Goal: Task Accomplishment & Management: Use online tool/utility

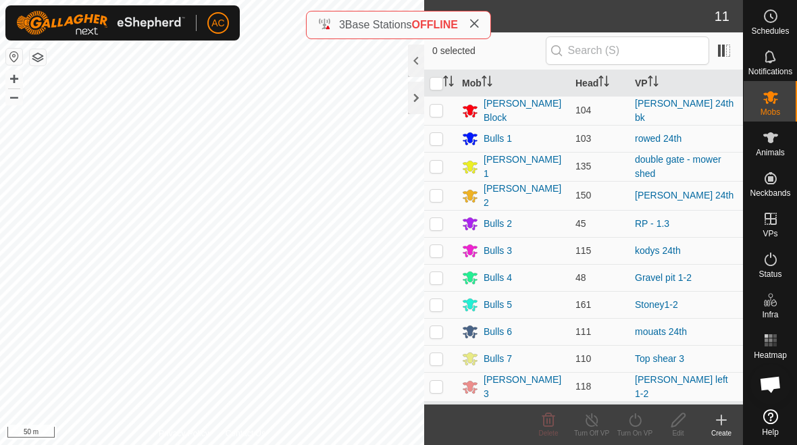
click at [447, 25] on span "OFFLINE" at bounding box center [435, 24] width 46 height 11
click at [343, 29] on span "3" at bounding box center [342, 24] width 6 height 11
click at [318, 30] on div "3 Base Stations OFFLINE" at bounding box center [399, 25] width 162 height 16
click at [473, 26] on icon at bounding box center [474, 23] width 11 height 11
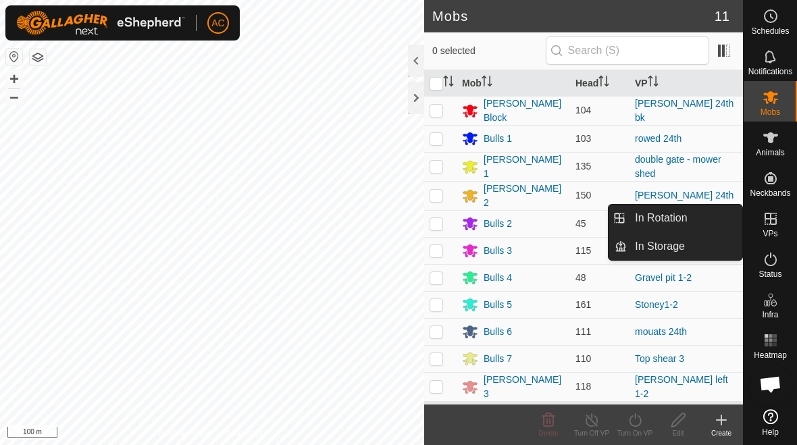
click at [688, 217] on link "In Rotation" at bounding box center [685, 218] width 116 height 27
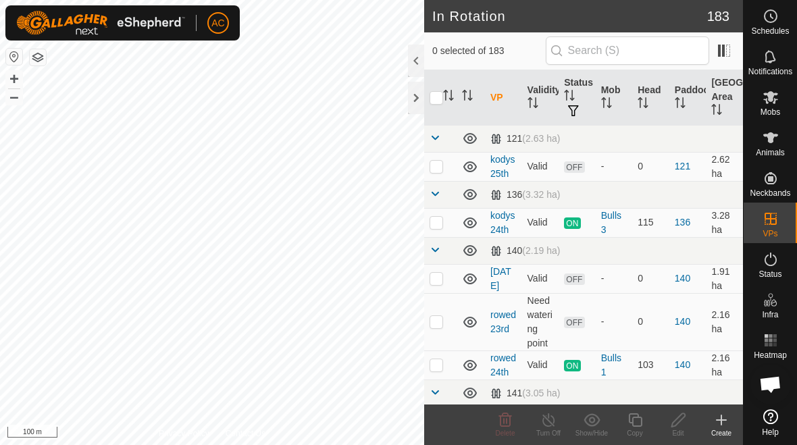
click at [716, 427] on icon at bounding box center [721, 420] width 16 height 16
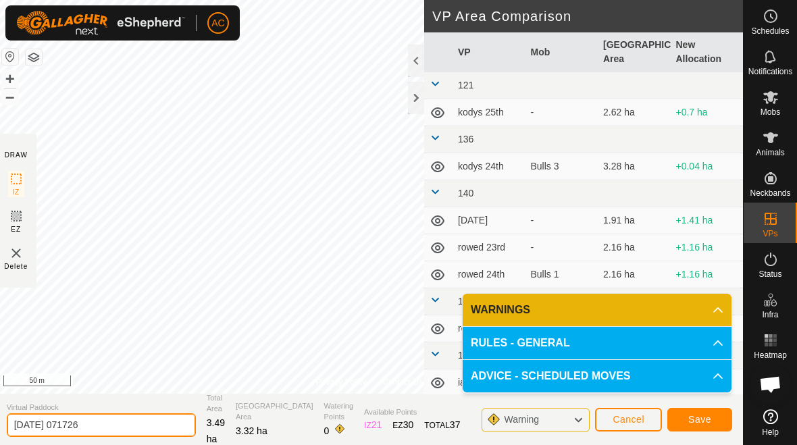
click at [116, 430] on input "[DATE] 071726" at bounding box center [101, 425] width 189 height 24
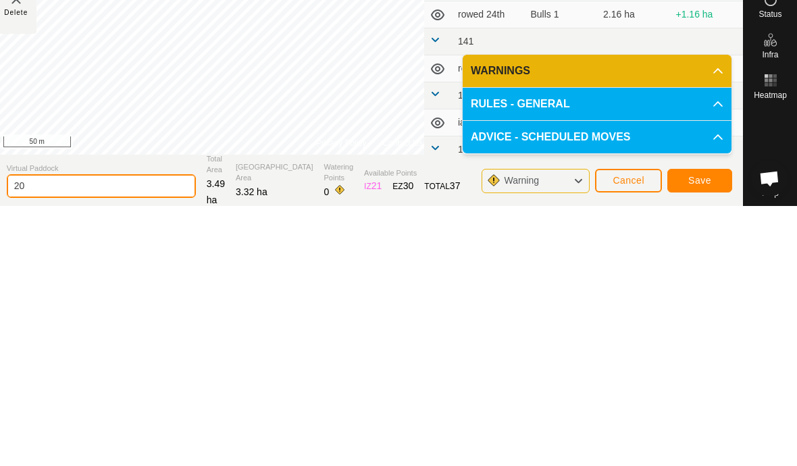
type input "2"
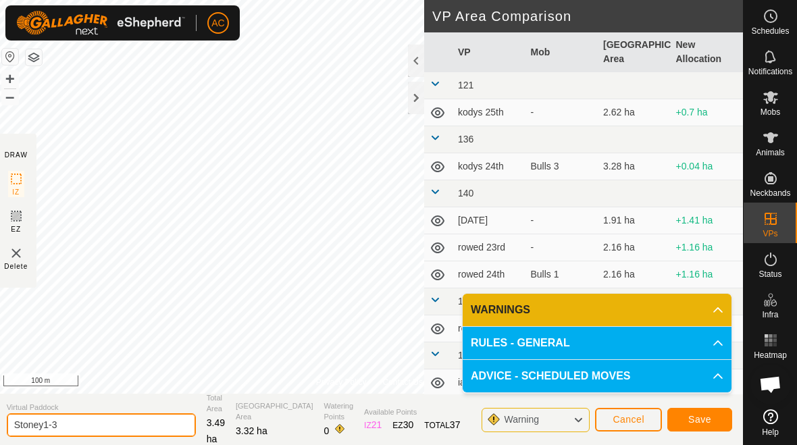
type input "Stoney1-3"
click at [700, 418] on span "Save" at bounding box center [699, 419] width 23 height 11
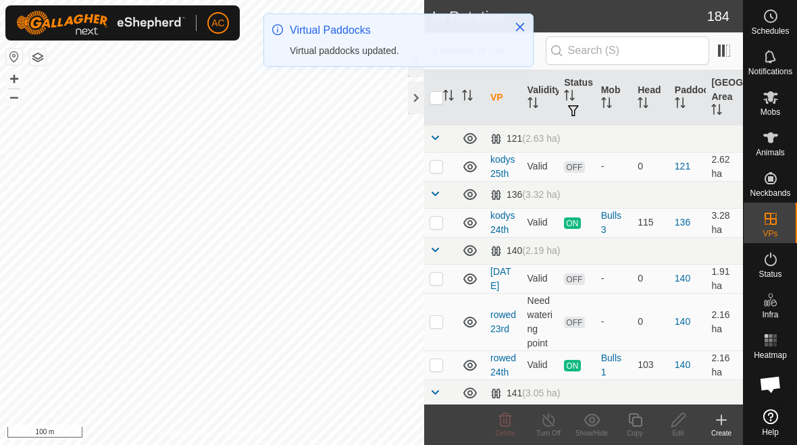
click at [522, 26] on icon "Close" at bounding box center [520, 27] width 11 height 11
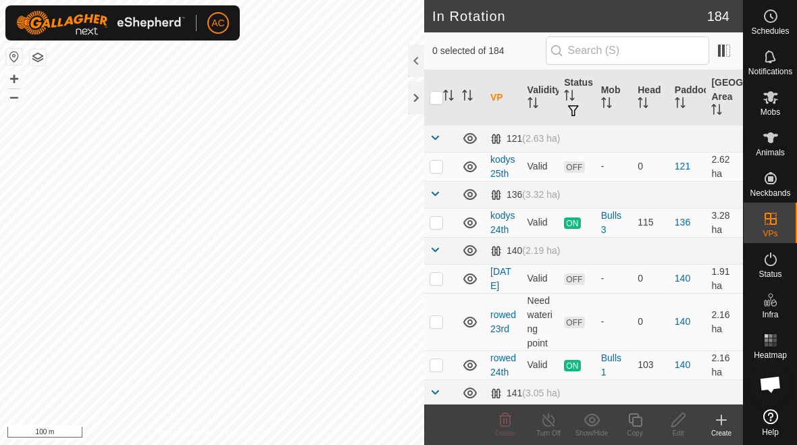
click at [710, 424] on create-svg-icon at bounding box center [721, 420] width 43 height 16
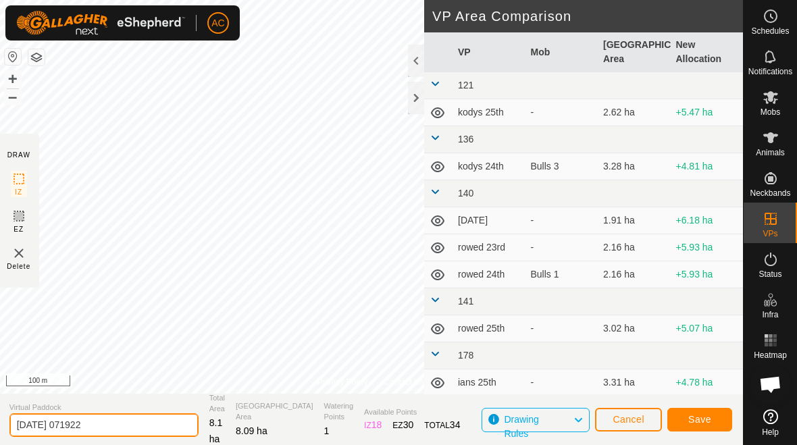
click at [122, 429] on input "[DATE] 071922" at bounding box center [103, 425] width 189 height 24
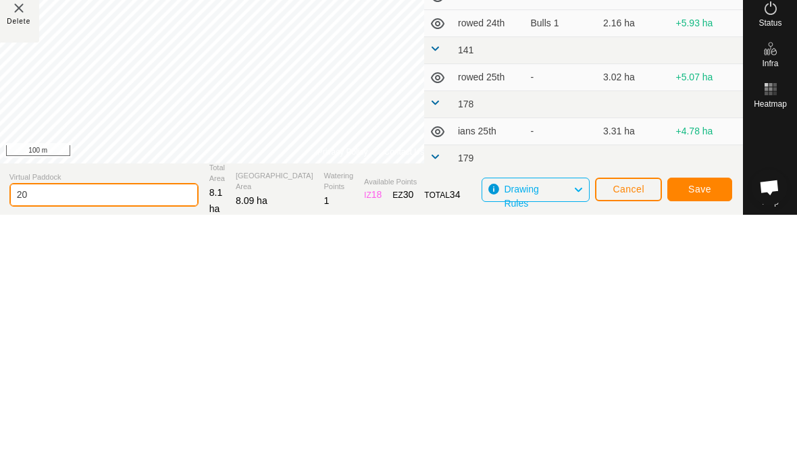
type input "2"
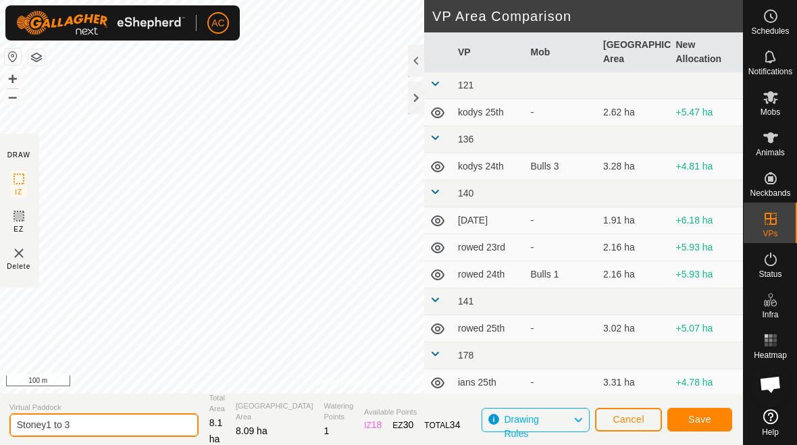
click at [122, 425] on input "Stoney1 to 3" at bounding box center [103, 425] width 189 height 24
type input "Stoney1 -3"
click at [700, 426] on button "Save" at bounding box center [699, 420] width 65 height 24
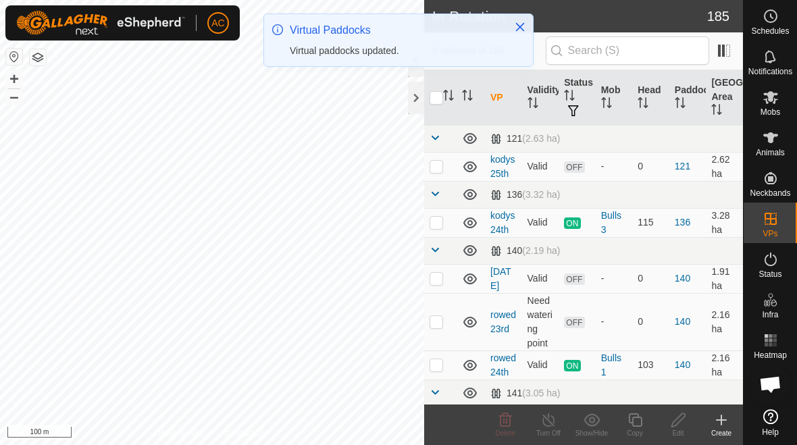
click at [411, 105] on div at bounding box center [416, 98] width 16 height 32
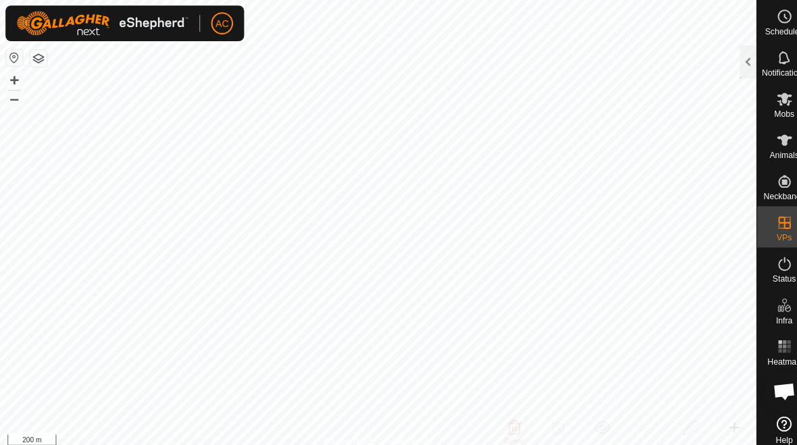
click at [738, 57] on div at bounding box center [735, 61] width 16 height 32
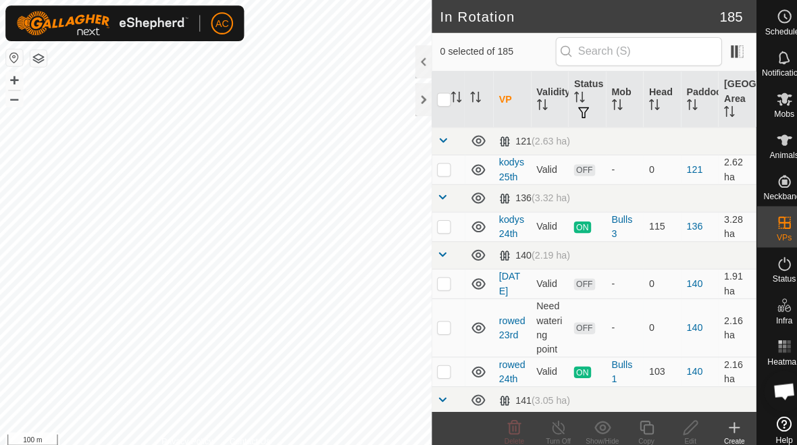
click at [713, 424] on create-svg-icon at bounding box center [721, 420] width 43 height 16
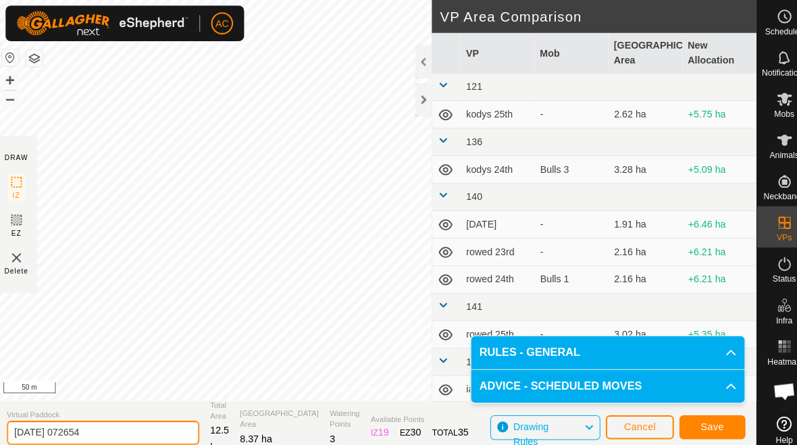
click at [138, 422] on input "[DATE] 072654" at bounding box center [101, 425] width 189 height 24
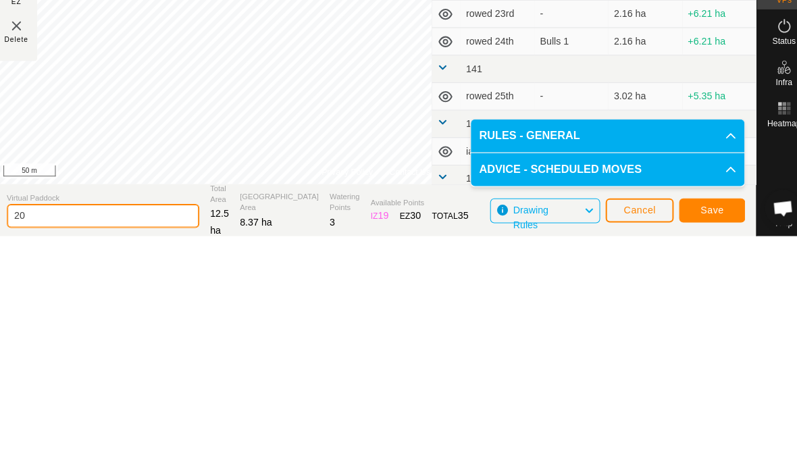
type input "2"
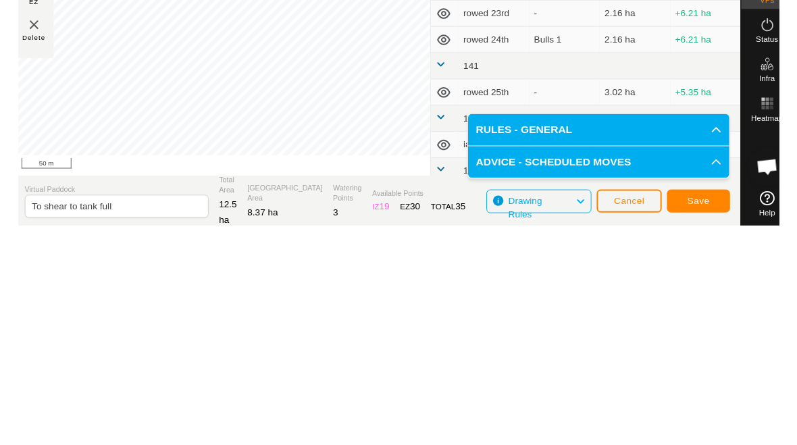
scroll to position [8, 0]
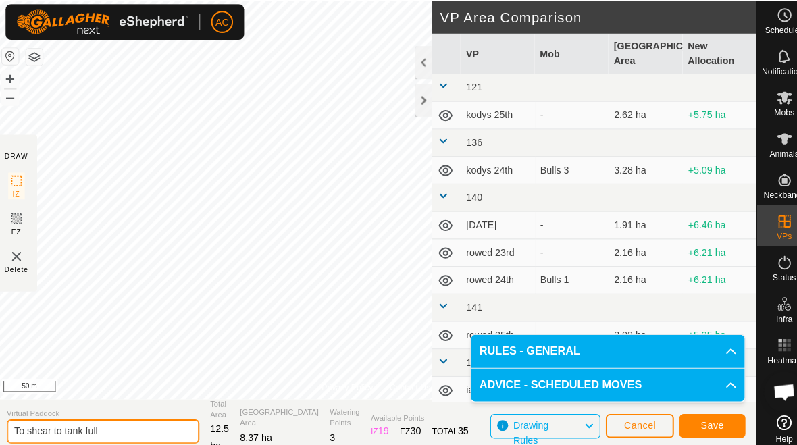
type input "To shear to tank full"
click at [705, 412] on span "Save" at bounding box center [699, 417] width 23 height 11
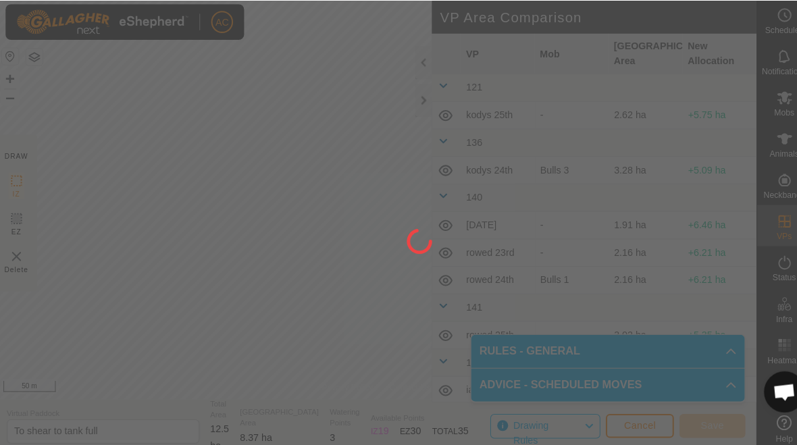
scroll to position [7, 0]
